Goal: Feedback & Contribution: Leave review/rating

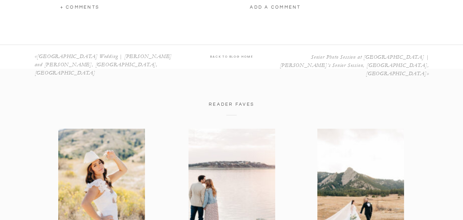
scroll to position [2365, 0]
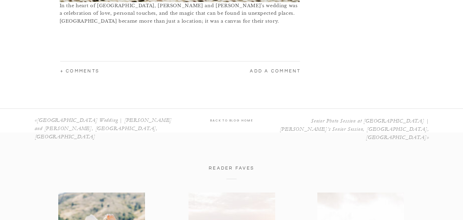
click at [267, 71] on p "add a comment" at bounding box center [256, 71] width 90 height 7
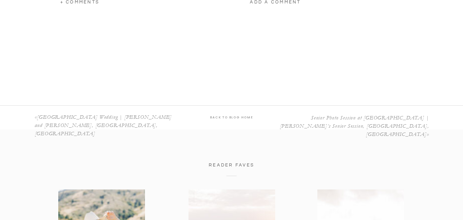
scroll to position [2433, 0]
click at [271, 3] on p "add a comment" at bounding box center [256, 2] width 90 height 7
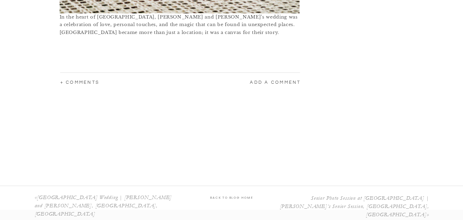
scroll to position [2365, 0]
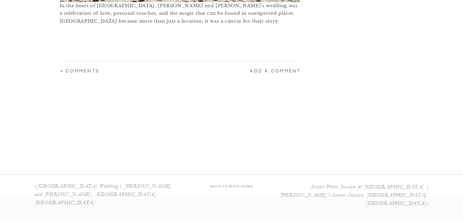
click at [78, 71] on p "+ COMMENTS" at bounding box center [105, 71] width 90 height 6
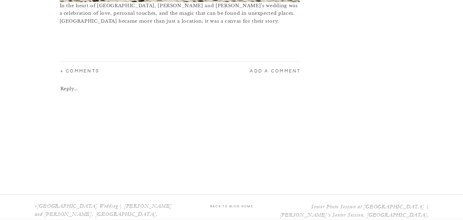
click at [261, 69] on p "add a comment" at bounding box center [256, 71] width 90 height 7
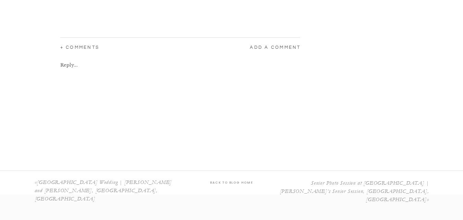
scroll to position [2399, 0]
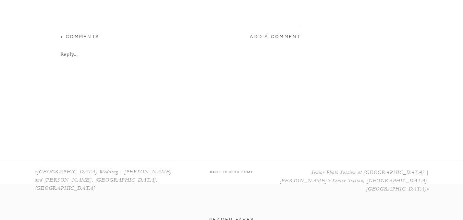
click at [278, 37] on p "add a comment" at bounding box center [256, 37] width 90 height 7
